Goal: Go to known website: Access a specific website the user already knows

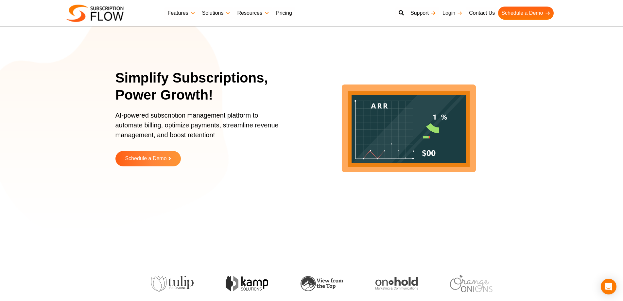
click at [451, 12] on link "Login" at bounding box center [452, 13] width 27 height 13
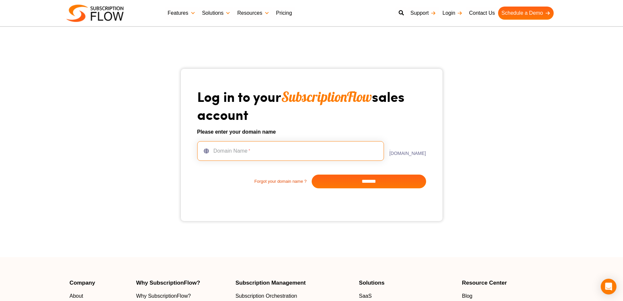
click at [260, 154] on input "text" at bounding box center [290, 151] width 187 height 20
type input "*****"
click at [348, 176] on input "*******" at bounding box center [369, 181] width 115 height 14
